Goal: Find specific page/section: Find specific page/section

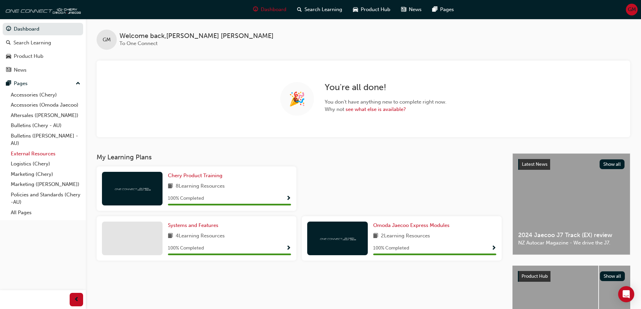
click at [25, 153] on link "External Resources" at bounding box center [45, 154] width 75 height 10
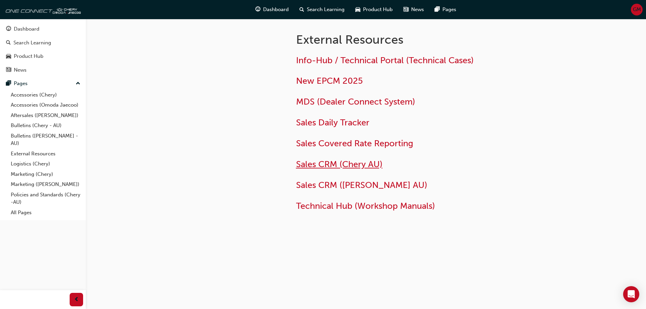
click at [333, 167] on span "Sales CRM (Chery AU)" at bounding box center [339, 164] width 86 height 10
click at [325, 185] on span "Sales CRM ([PERSON_NAME] AU)" at bounding box center [361, 185] width 131 height 10
